Goal: Check status: Check status

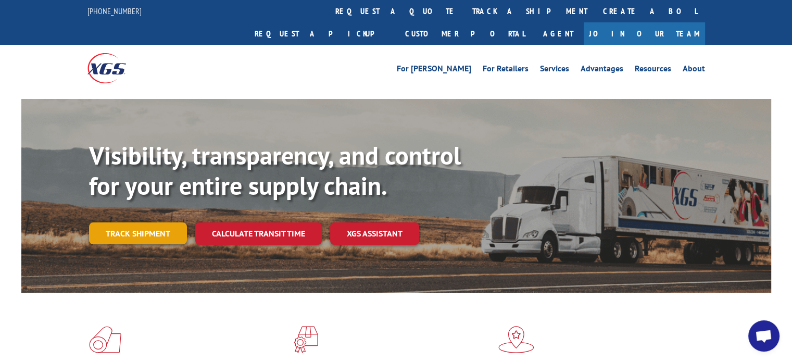
click at [152, 222] on link "Track shipment" at bounding box center [138, 233] width 98 height 22
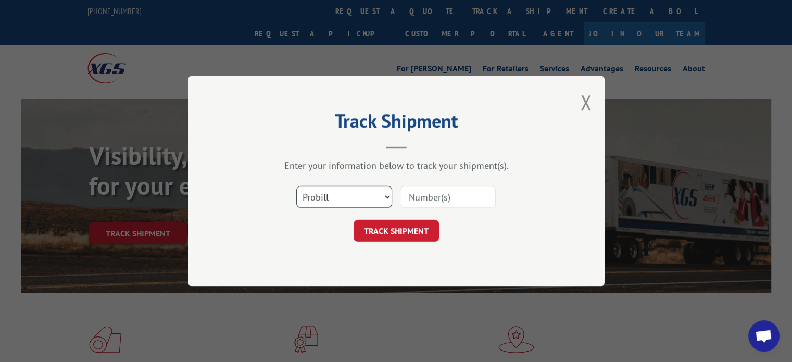
click at [339, 198] on select "Select category... Probill BOL PO" at bounding box center [344, 197] width 96 height 22
select select "bol"
click at [296, 186] on select "Select category... Probill BOL PO" at bounding box center [344, 197] width 96 height 22
click at [457, 194] on input at bounding box center [448, 197] width 96 height 22
paste input "4087155"
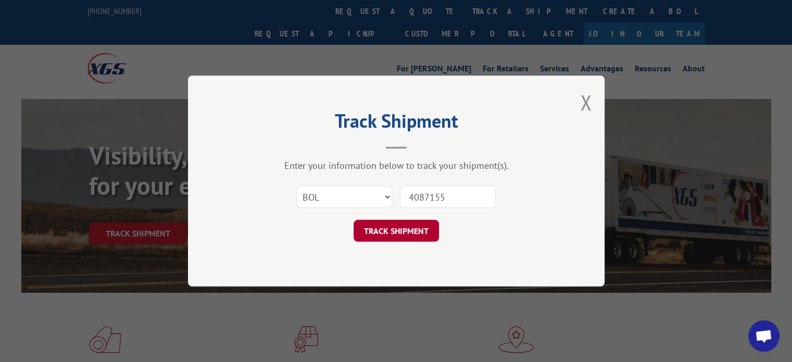
type input "4087155"
click at [412, 230] on button "TRACK SHIPMENT" at bounding box center [395, 231] width 85 height 22
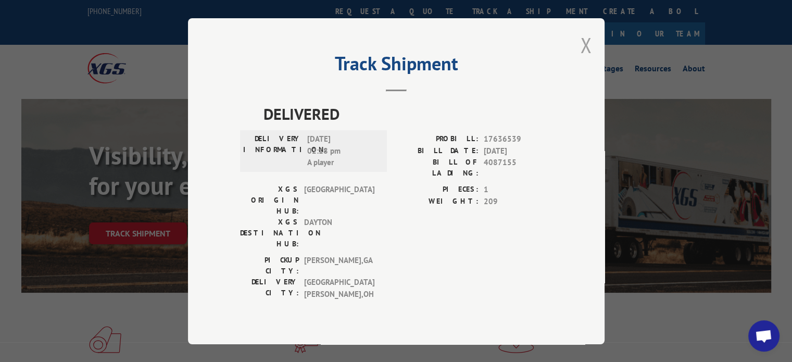
click at [588, 59] on button "Close modal" at bounding box center [585, 45] width 11 height 28
